Goal: Navigation & Orientation: Find specific page/section

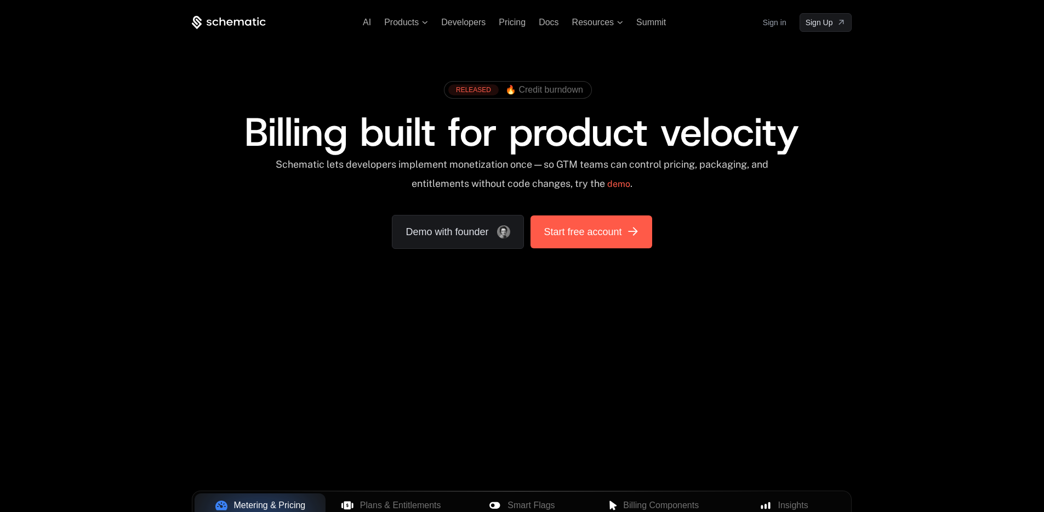
click at [602, 241] on link "Start free account" at bounding box center [590, 231] width 121 height 33
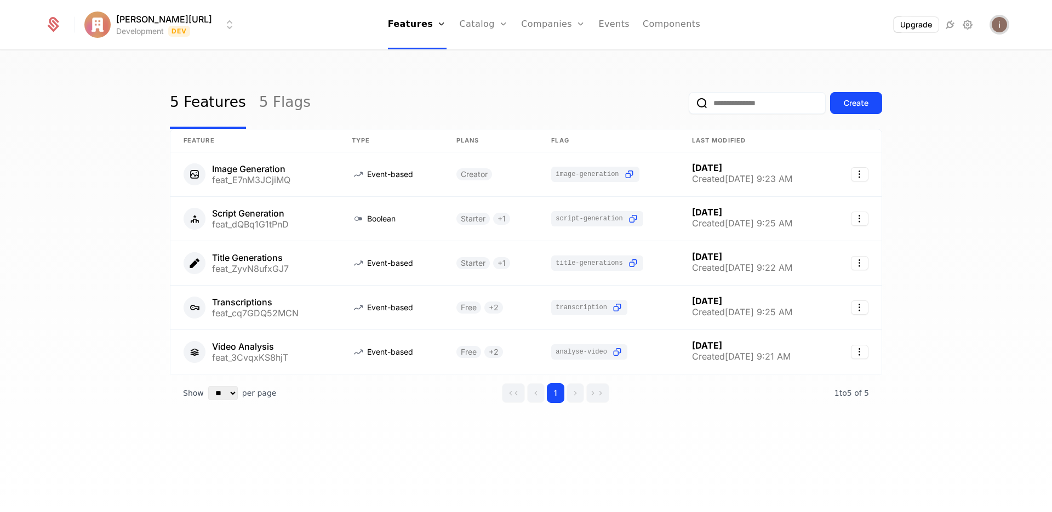
click at [993, 24] on img "Open user button" at bounding box center [999, 24] width 15 height 15
click at [993, 25] on img "Close user button" at bounding box center [999, 24] width 15 height 15
click at [110, 19] on html "issac.ai Development Dev Features Features Flags Catalog Plans Add Ons Credits …" at bounding box center [526, 256] width 1052 height 512
click at [162, 27] on html "issac.ai Development Dev Features Features Flags Catalog Plans Add Ons Credits …" at bounding box center [526, 256] width 1052 height 512
click at [156, 24] on html "issac.ai Development Dev Features Features Flags Catalog Plans Add Ons Credits …" at bounding box center [526, 256] width 1052 height 512
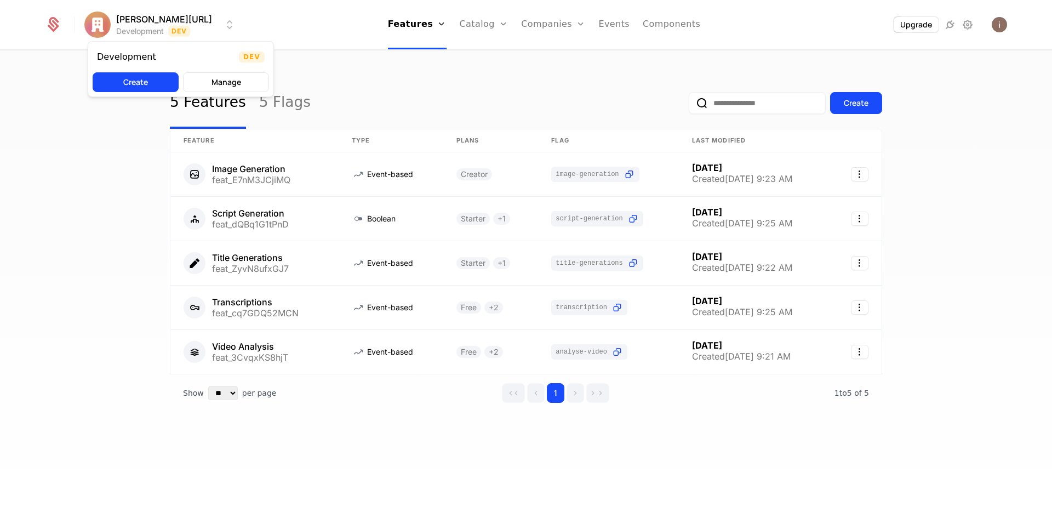
click at [52, 28] on html "issac.ai Development Dev Features Features Flags Catalog Plans Add Ons Credits …" at bounding box center [526, 256] width 1052 height 512
click at [52, 28] on icon at bounding box center [54, 26] width 12 height 12
click at [104, 24] on html "issac.ai Development Dev Features Features Flags Catalog Plans Add Ons Credits …" at bounding box center [526, 256] width 1052 height 512
click at [219, 80] on button "Manage" at bounding box center [226, 82] width 86 height 20
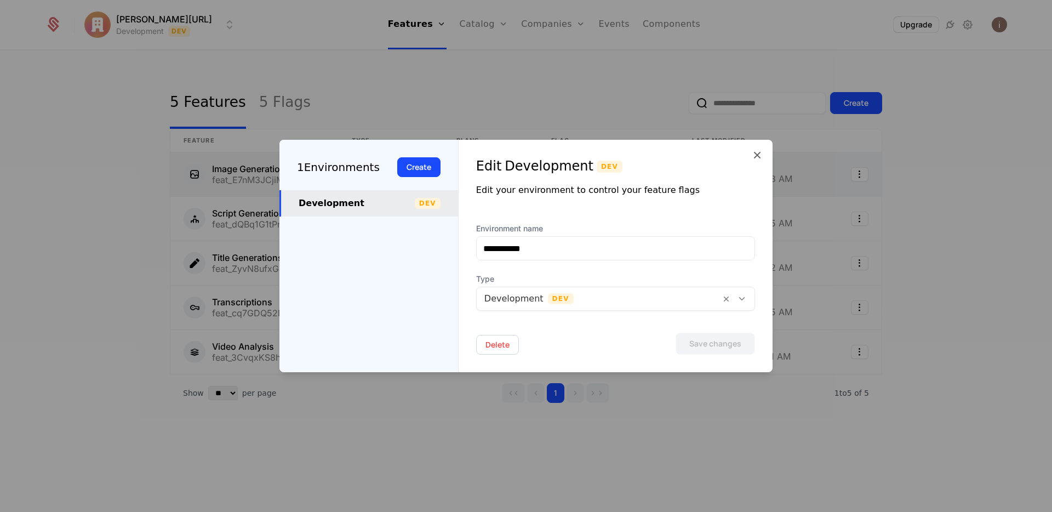
click at [751, 151] on icon at bounding box center [757, 154] width 13 height 13
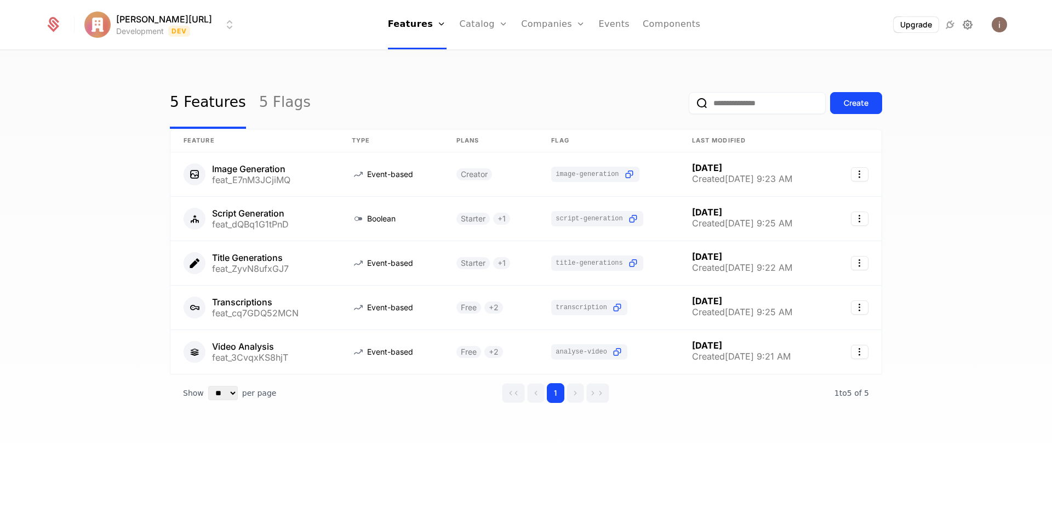
click at [965, 27] on icon at bounding box center [967, 24] width 13 height 13
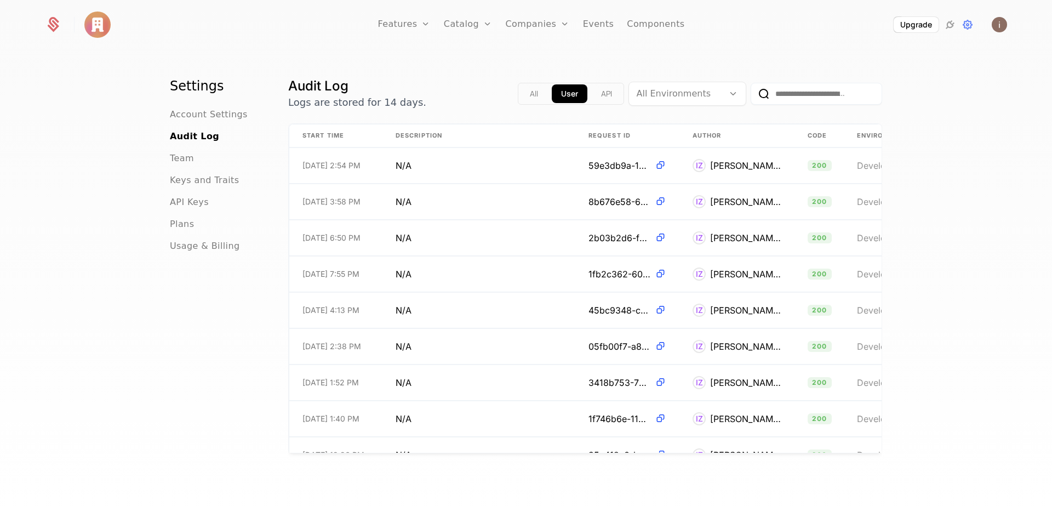
click at [87, 26] on img at bounding box center [97, 25] width 26 height 26
click at [55, 22] on icon at bounding box center [54, 26] width 12 height 12
